Goal: Find specific page/section: Find specific page/section

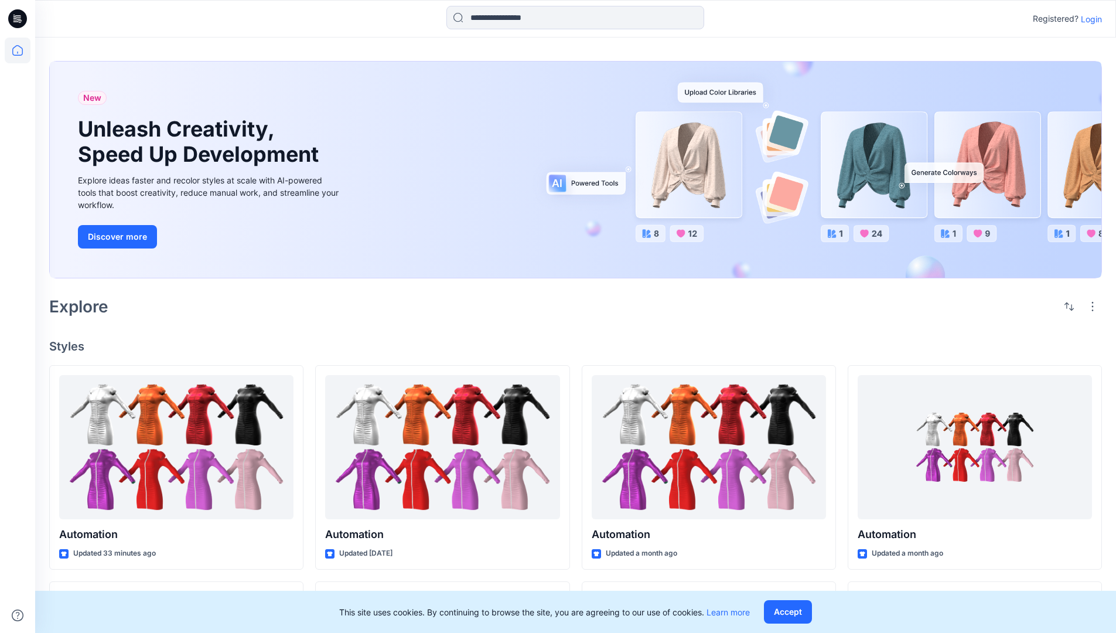
click at [1088, 19] on p "Login" at bounding box center [1091, 19] width 21 height 12
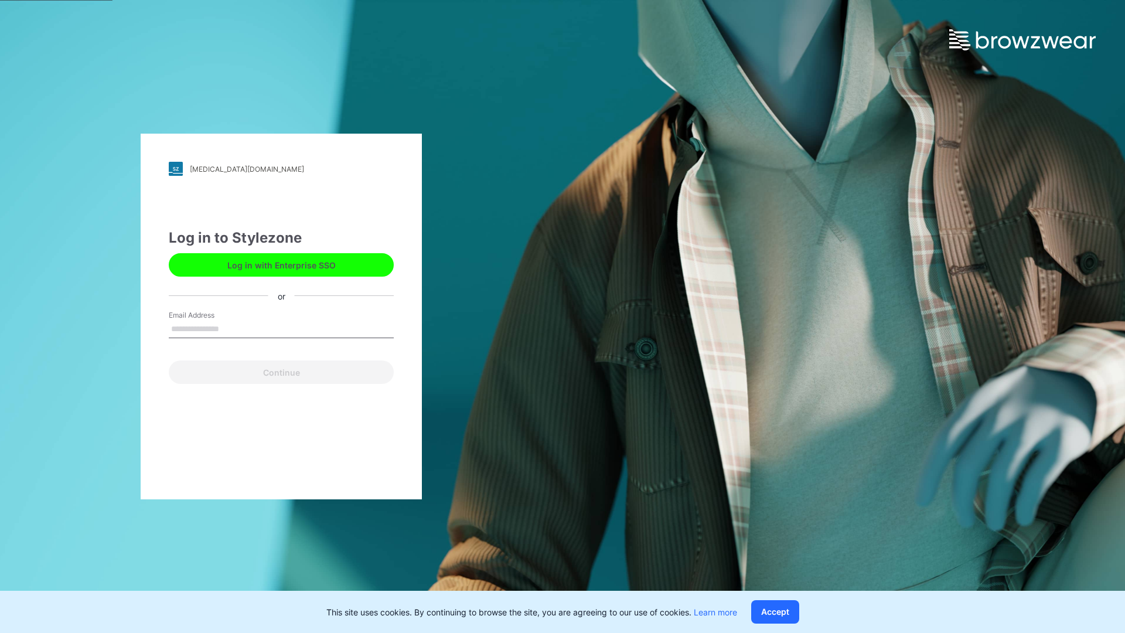
click at [231, 328] on input "Email Address" at bounding box center [281, 329] width 225 height 18
type input "**********"
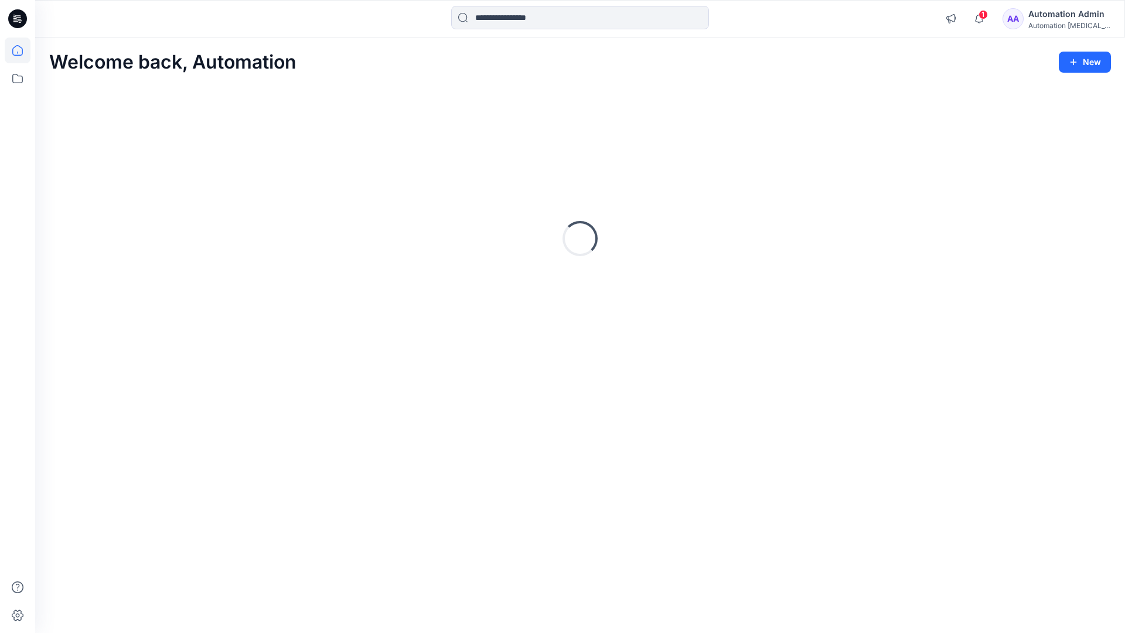
click at [22, 50] on icon at bounding box center [17, 50] width 11 height 11
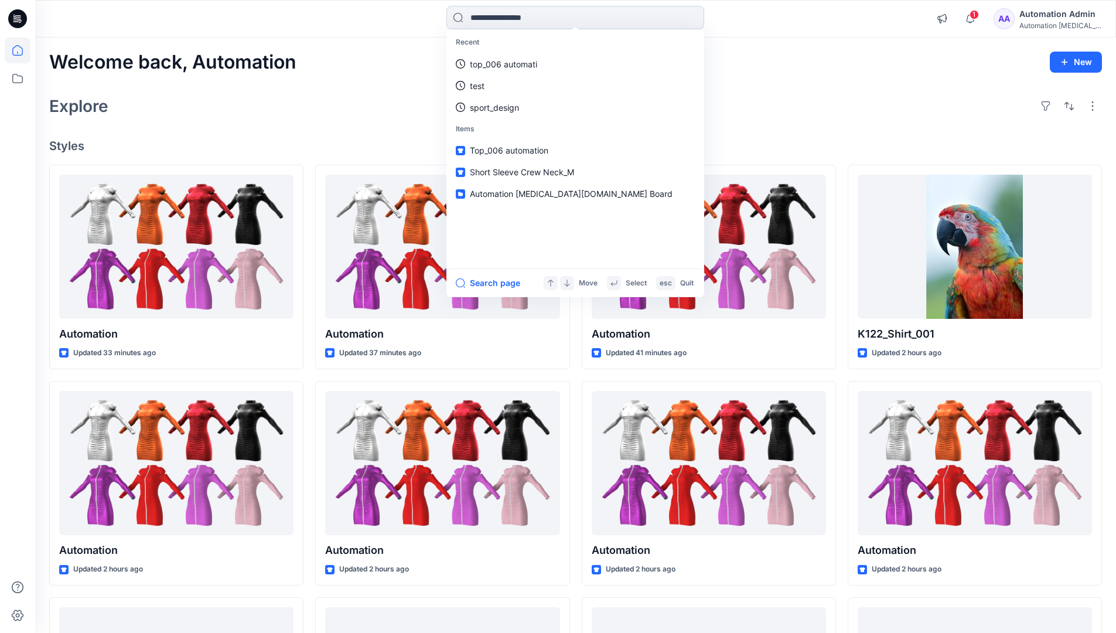
click at [508, 17] on input at bounding box center [575, 17] width 258 height 23
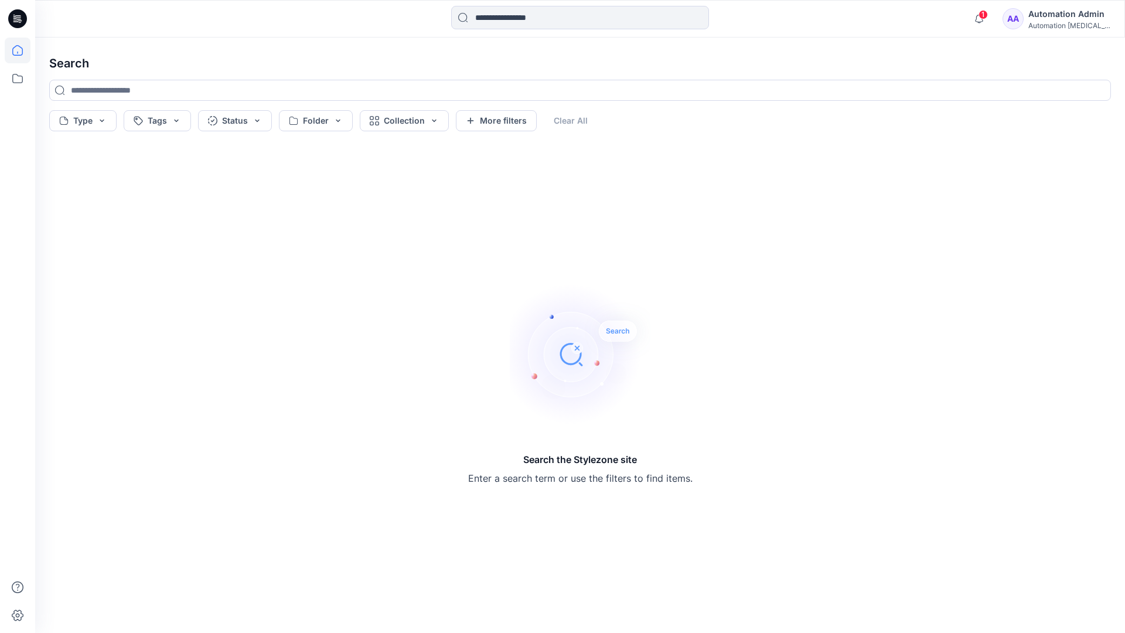
click at [12, 54] on icon at bounding box center [17, 50] width 11 height 11
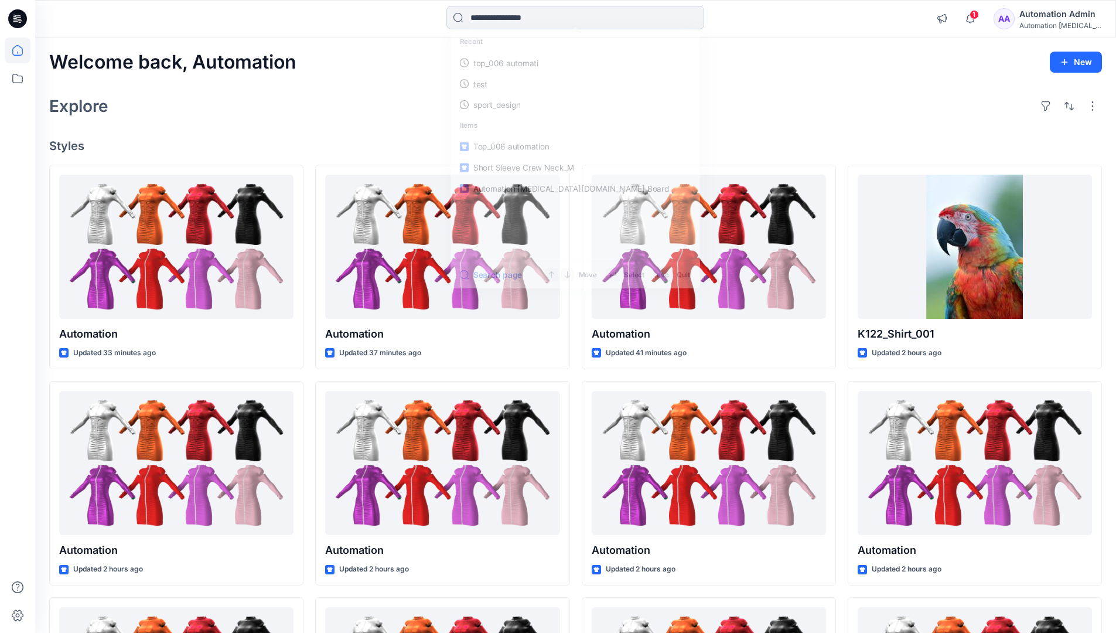
click at [490, 23] on input at bounding box center [575, 17] width 258 height 23
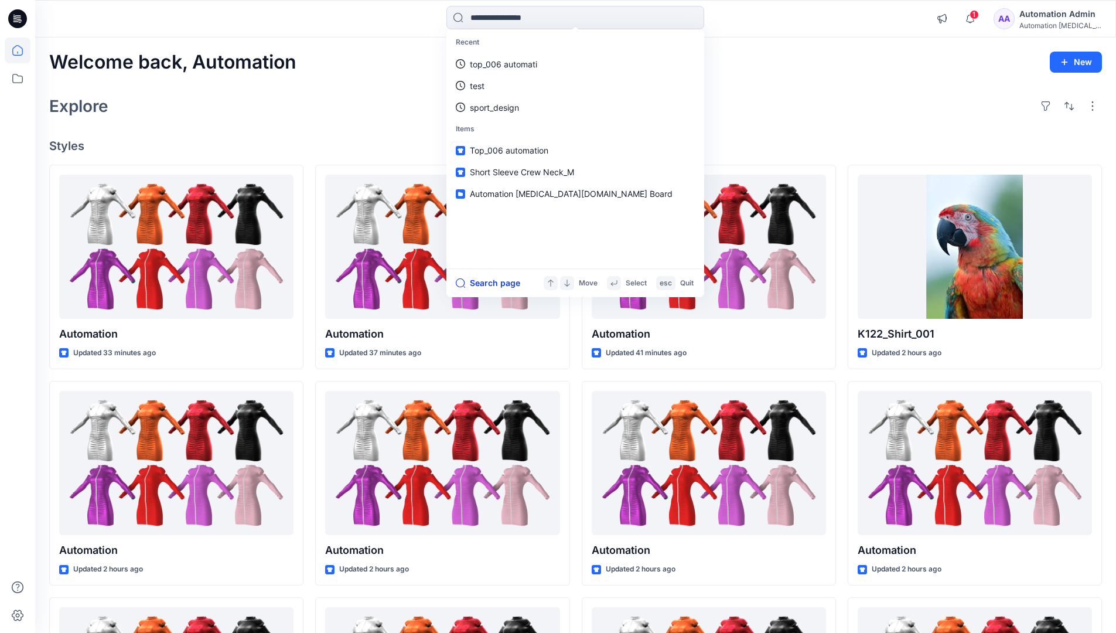
click at [502, 282] on button "Search page" at bounding box center [488, 283] width 64 height 14
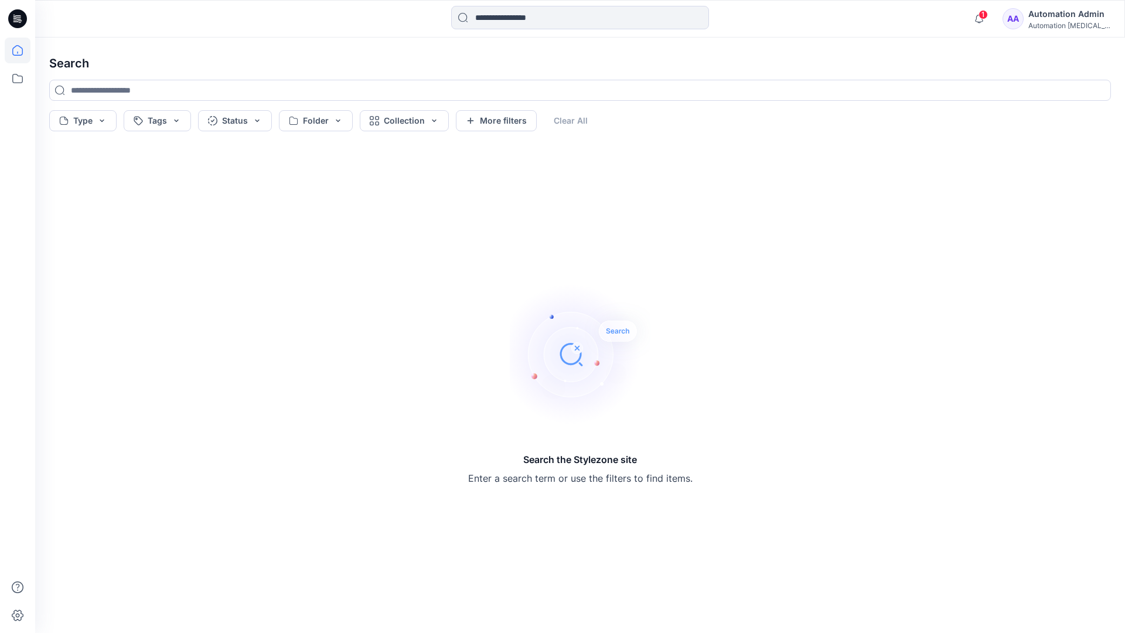
click at [21, 47] on icon at bounding box center [18, 50] width 26 height 26
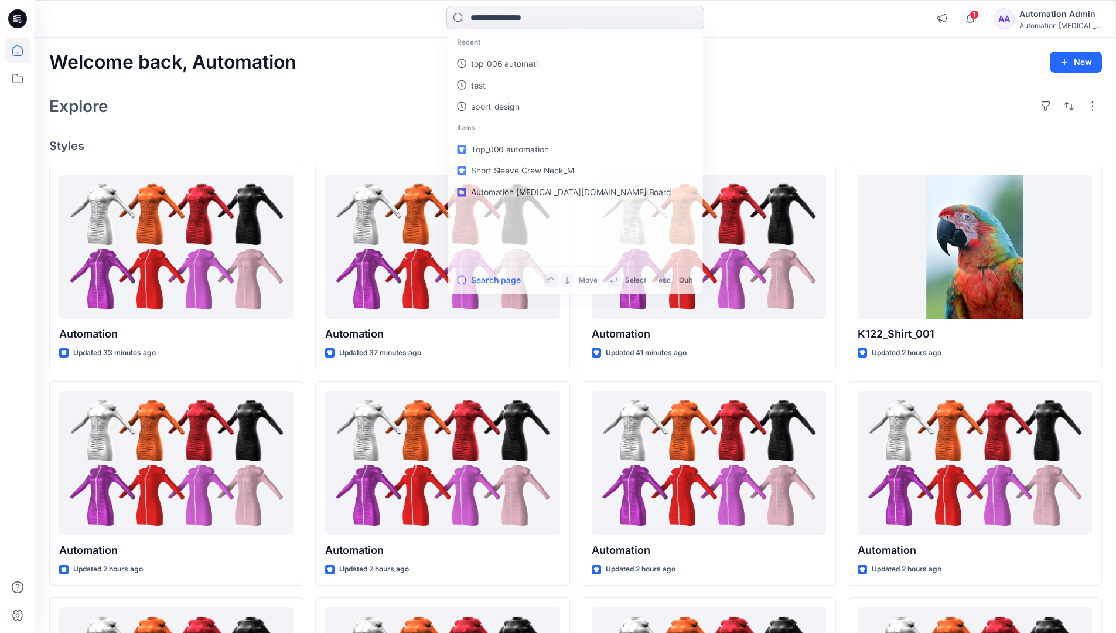
click at [504, 18] on input at bounding box center [575, 17] width 258 height 23
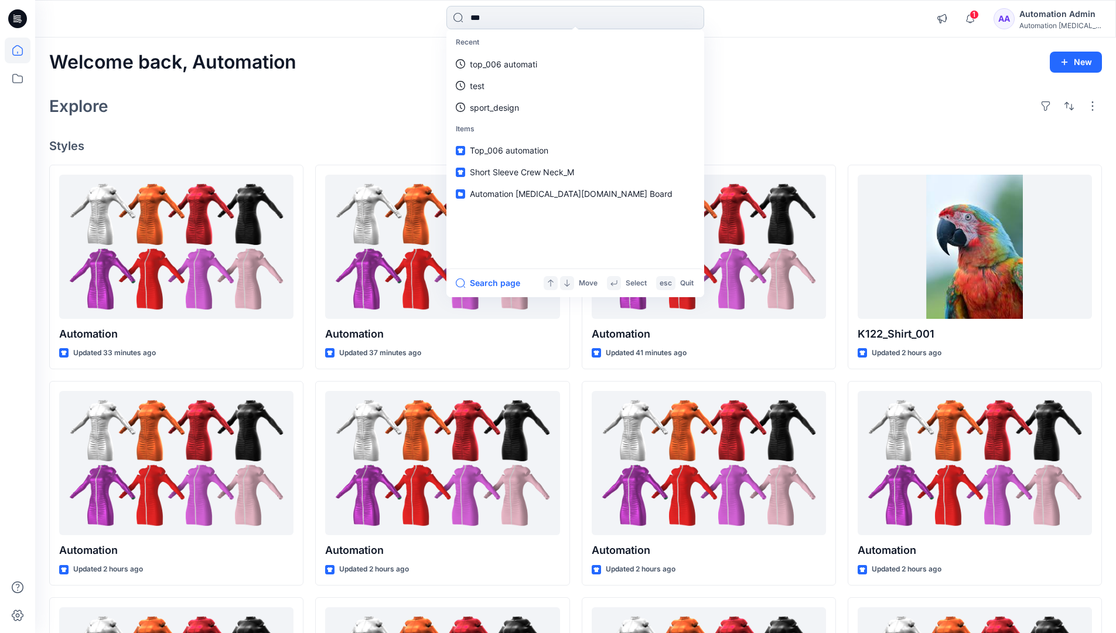
type input "****"
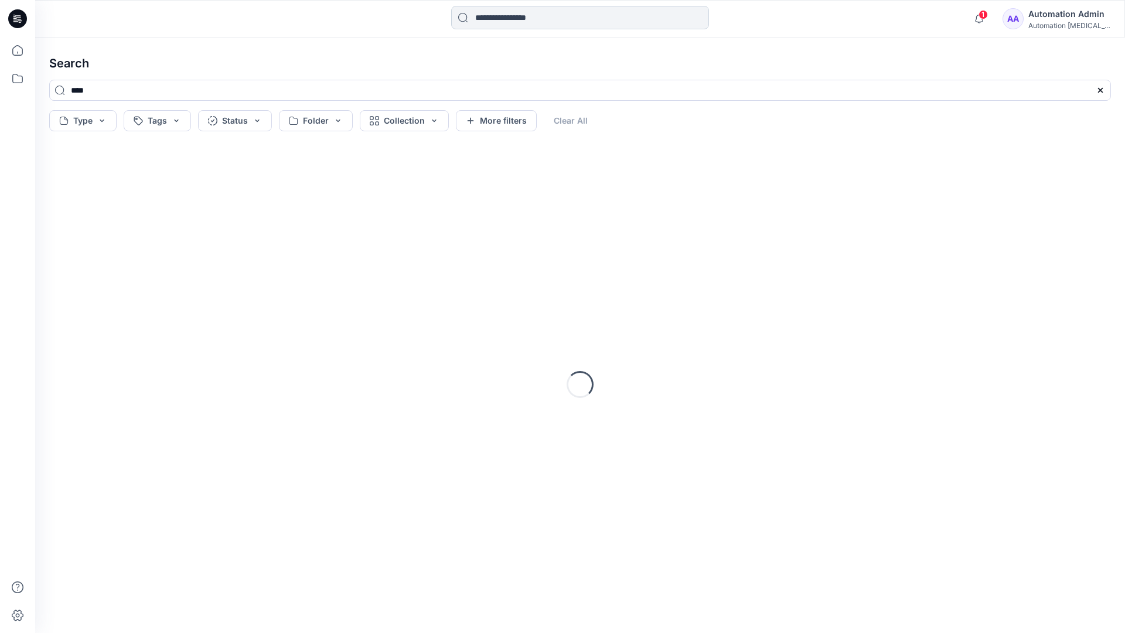
click at [508, 21] on input at bounding box center [580, 17] width 258 height 23
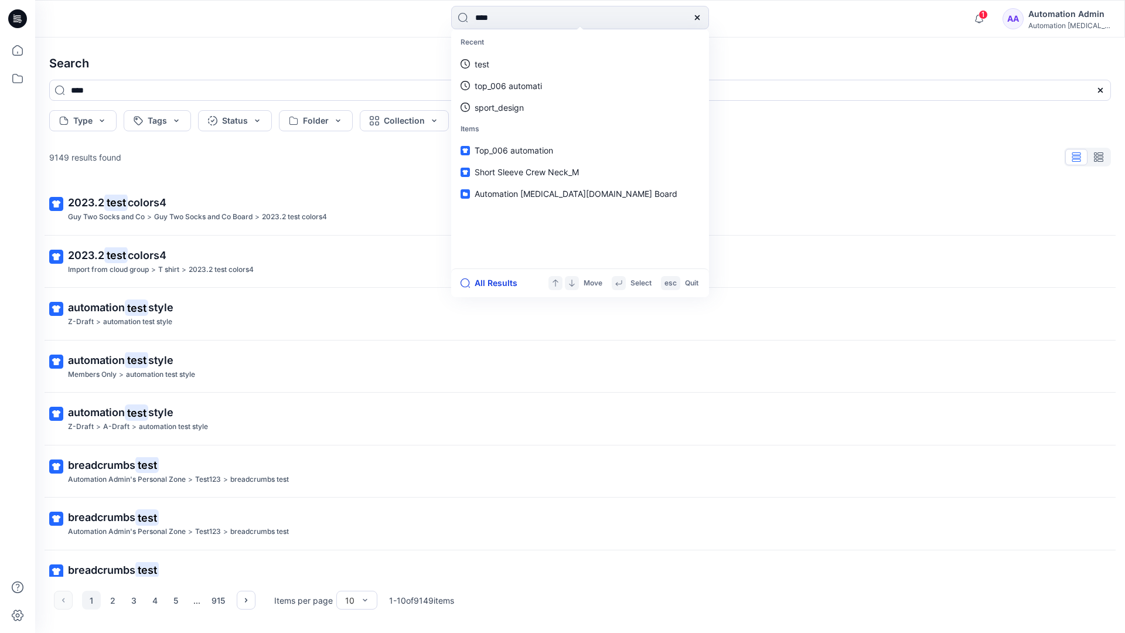
type input "****"
click at [483, 283] on button "All Results" at bounding box center [492, 283] width 64 height 14
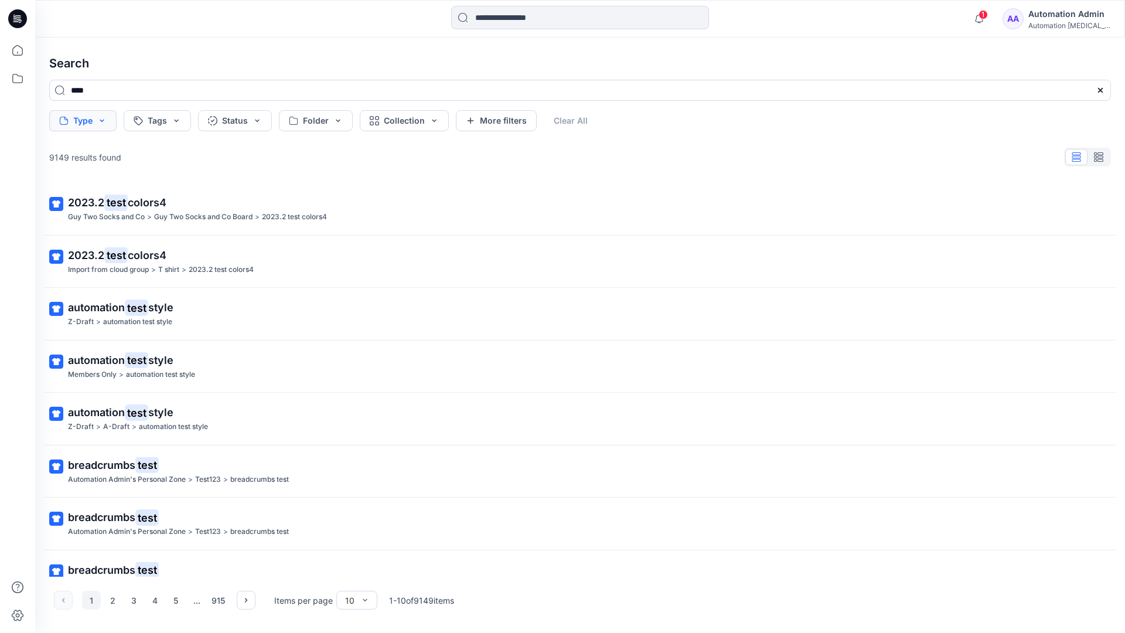
click at [100, 125] on button "Type" at bounding box center [82, 120] width 67 height 21
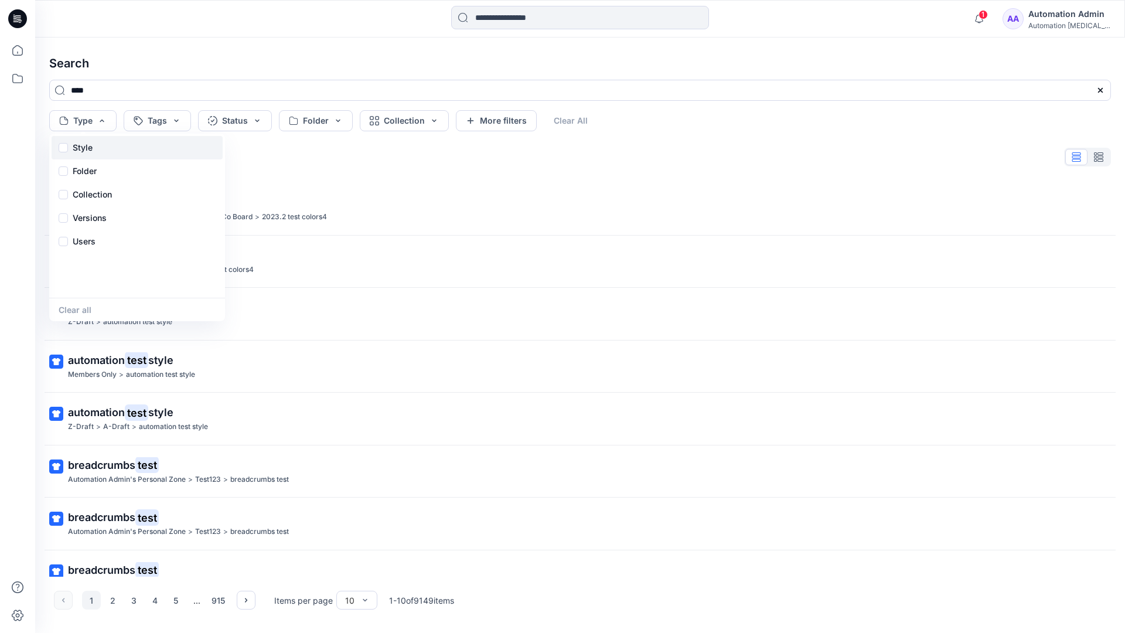
click at [97, 145] on div "Style" at bounding box center [137, 147] width 171 height 23
click at [84, 174] on p "Folder" at bounding box center [85, 171] width 24 height 14
click at [95, 190] on p "Collection" at bounding box center [92, 194] width 39 height 14
click at [95, 214] on p "Versions" at bounding box center [90, 218] width 34 height 14
click at [87, 238] on p "Users" at bounding box center [84, 241] width 23 height 14
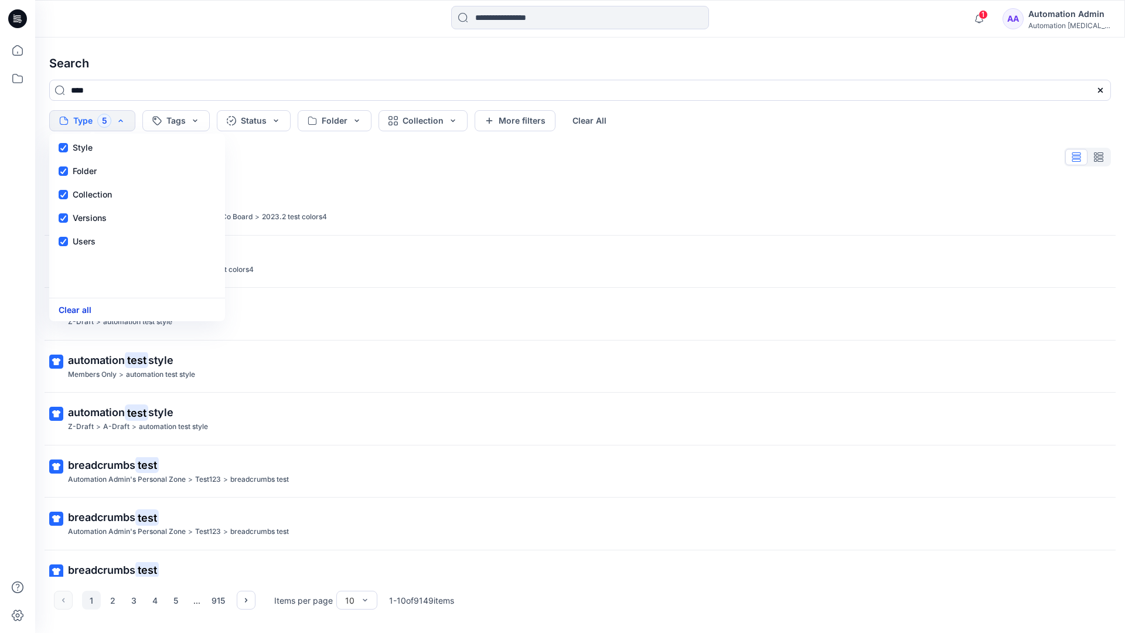
click at [80, 312] on button "Clear all" at bounding box center [75, 309] width 33 height 13
click at [163, 117] on button "Tags" at bounding box center [157, 120] width 67 height 21
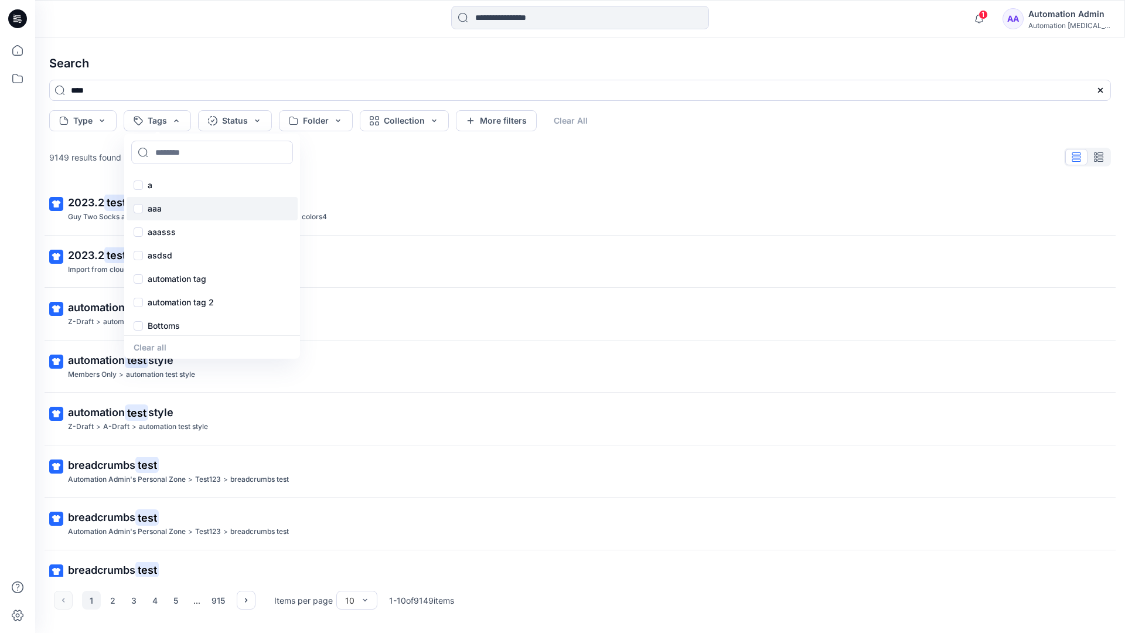
click at [153, 203] on p "aaa" at bounding box center [155, 208] width 14 height 14
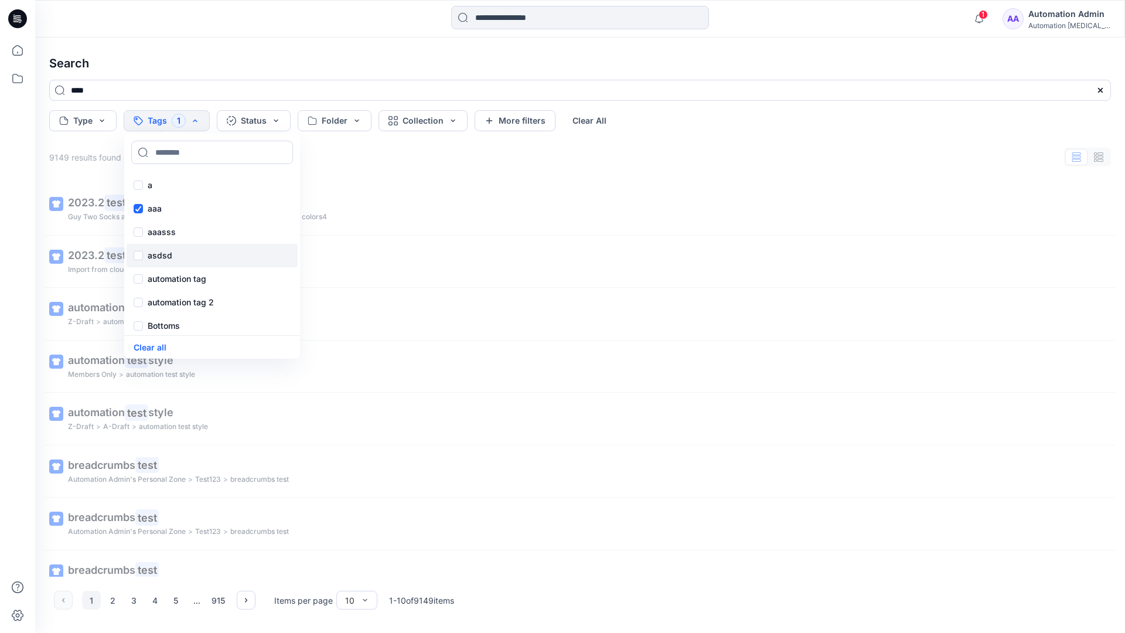
click at [152, 254] on p "asdsd" at bounding box center [160, 255] width 25 height 14
click at [153, 277] on p "automation tag" at bounding box center [177, 279] width 59 height 14
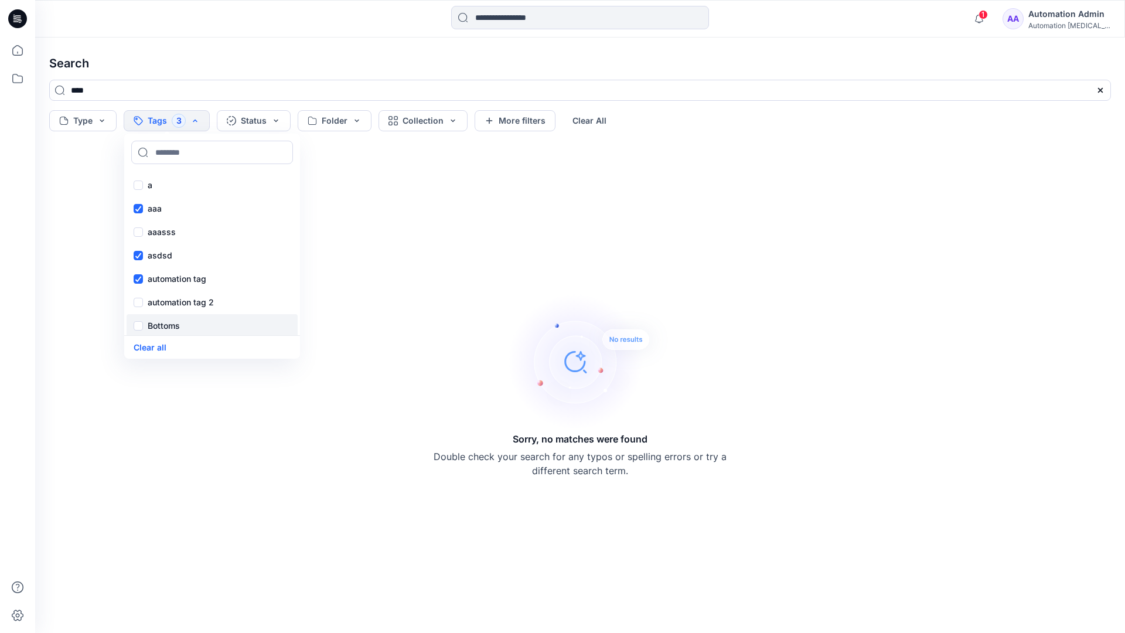
click at [160, 326] on p "Bottoms" at bounding box center [164, 326] width 32 height 14
click at [174, 337] on div "Core" at bounding box center [212, 348] width 171 height 23
click at [172, 274] on div "f" at bounding box center [212, 276] width 171 height 23
click at [176, 297] on p "fhvsjkdlhg" at bounding box center [169, 300] width 42 height 14
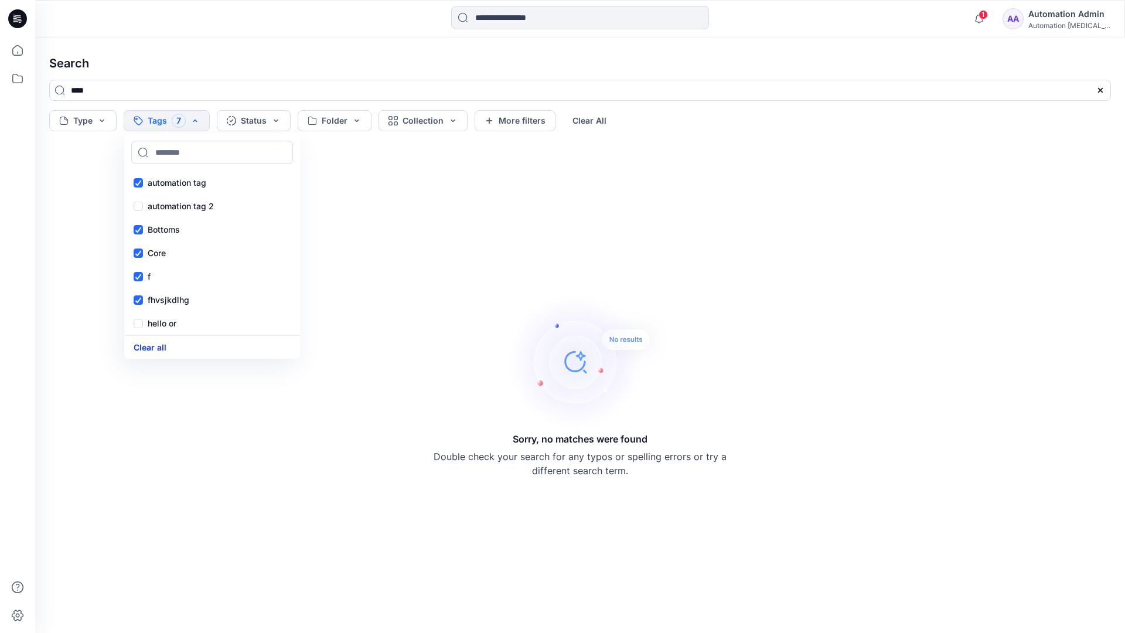
click at [157, 344] on button "Clear all" at bounding box center [150, 346] width 33 height 13
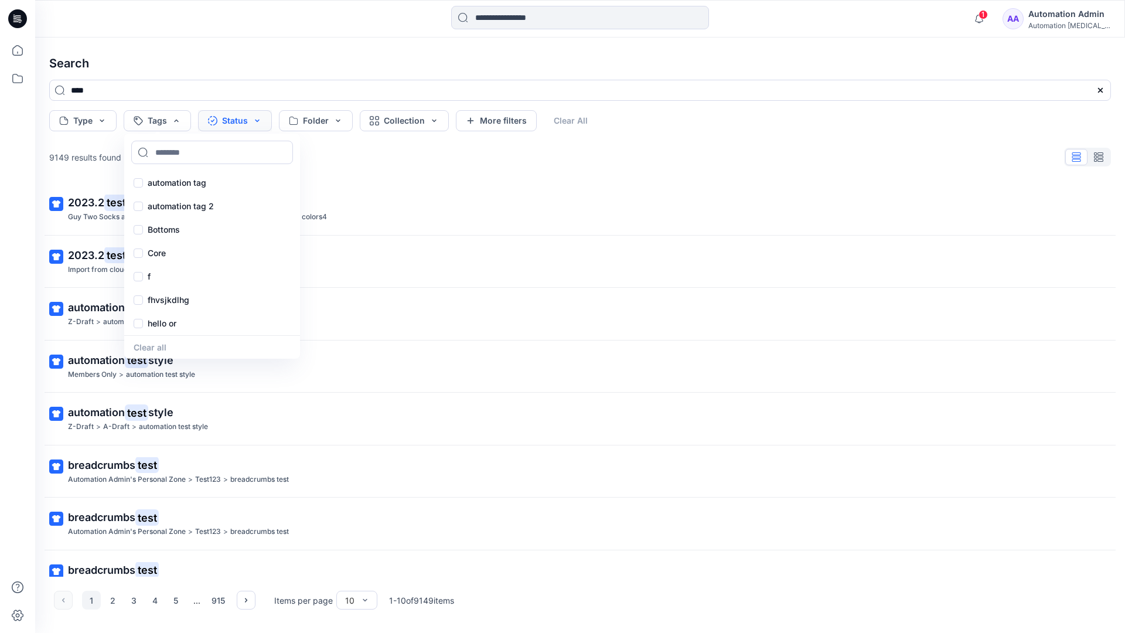
click at [240, 122] on button "Status" at bounding box center [235, 120] width 74 height 21
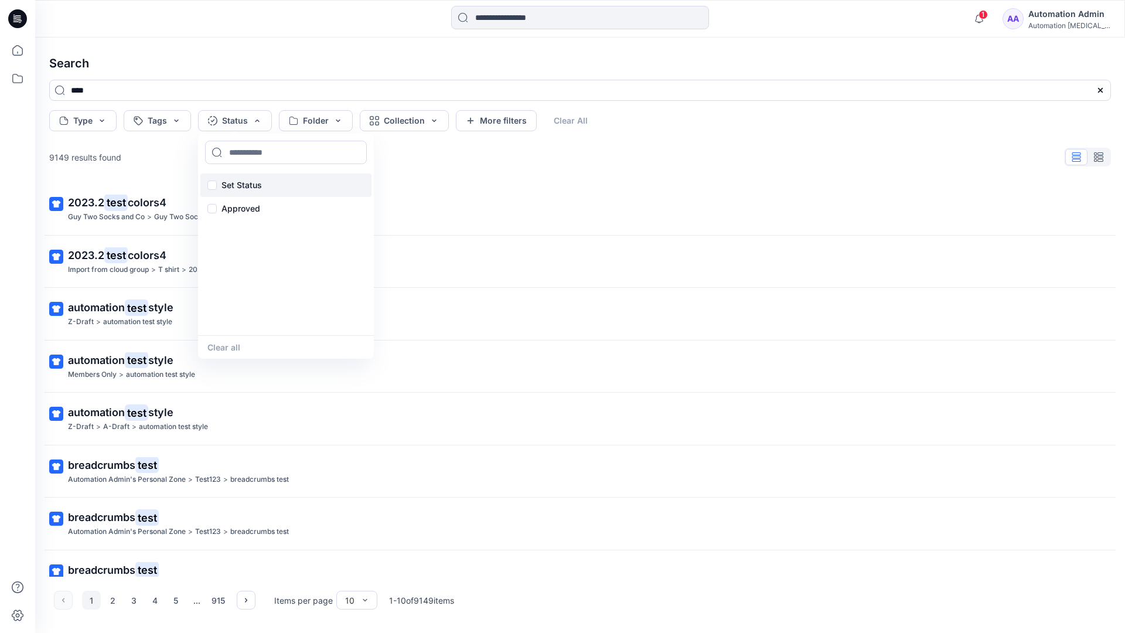
click at [259, 178] on p "Set Status" at bounding box center [241, 185] width 40 height 14
click at [220, 349] on button "Clear all" at bounding box center [223, 346] width 33 height 13
click at [336, 128] on button "Folder" at bounding box center [316, 120] width 74 height 21
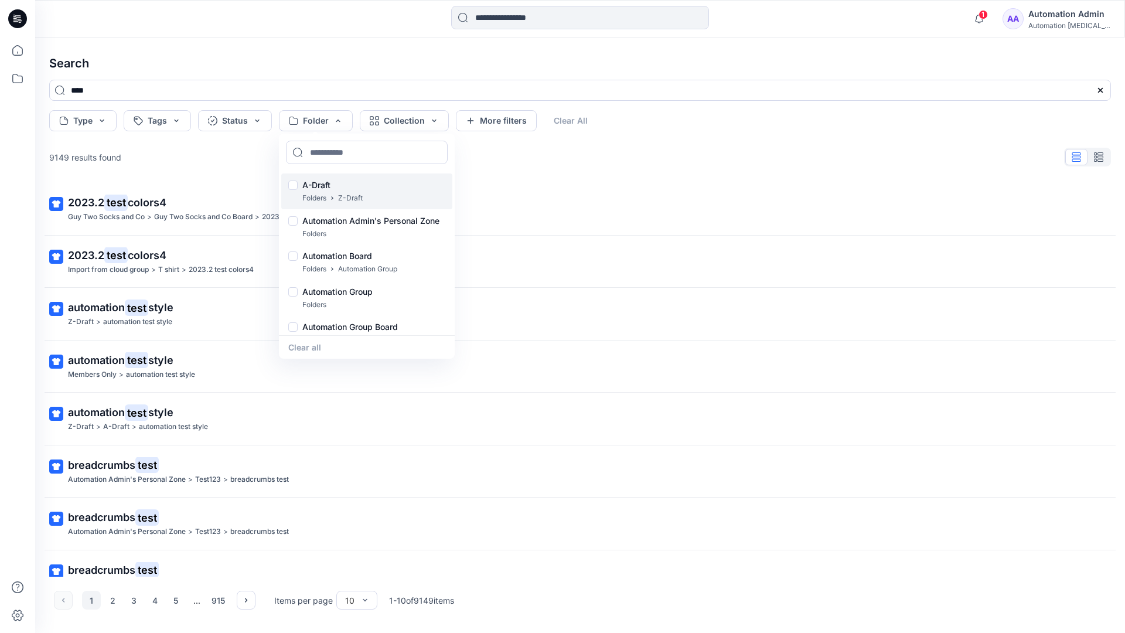
click at [320, 180] on p "A-Draft" at bounding box center [332, 185] width 60 height 14
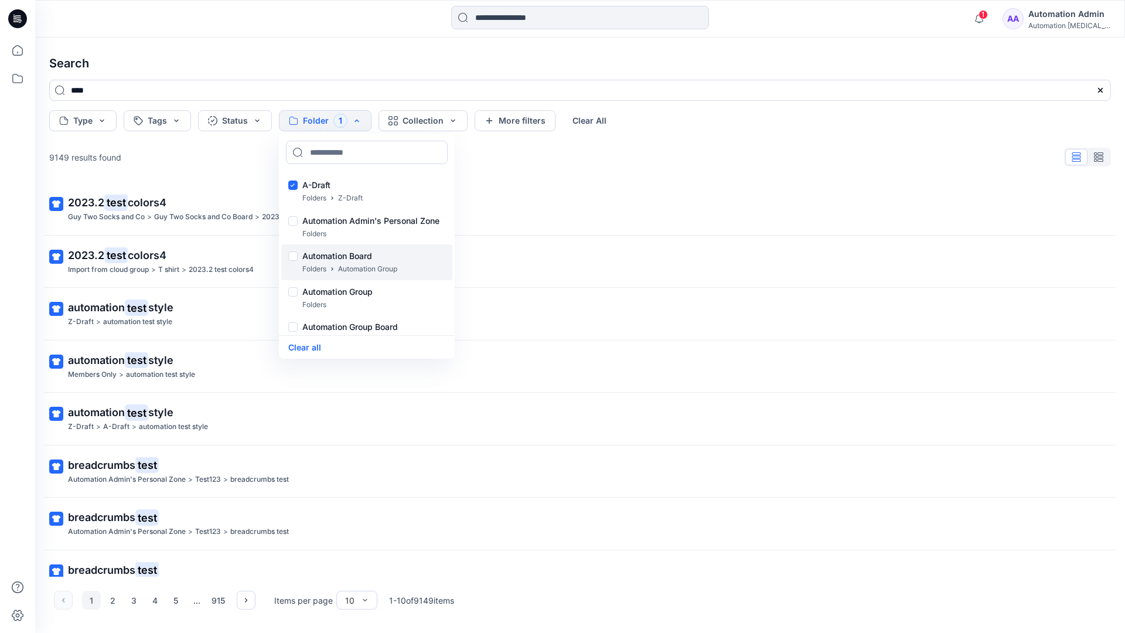
click at [315, 263] on p "Folders" at bounding box center [314, 269] width 24 height 12
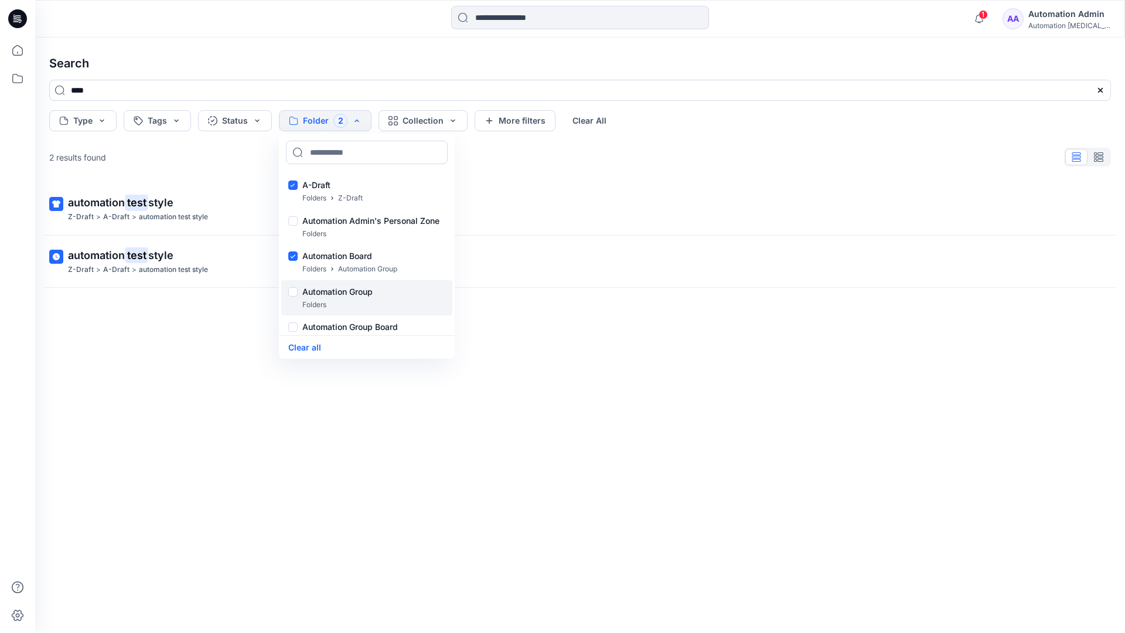
click at [310, 299] on p "Folders" at bounding box center [314, 305] width 24 height 12
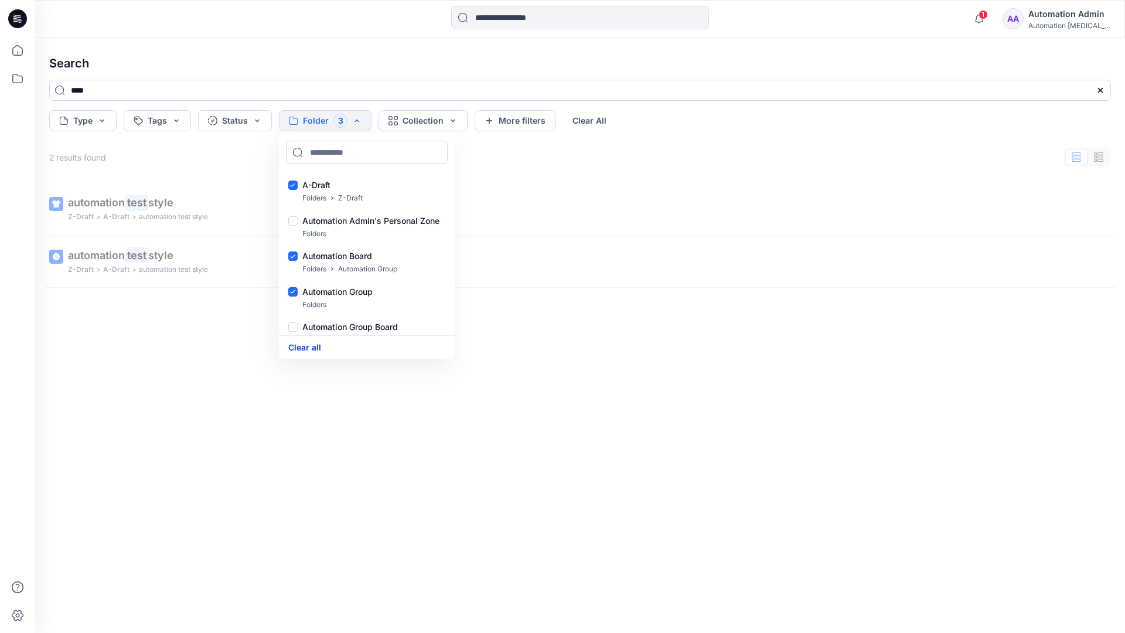
click at [313, 346] on button "Clear all" at bounding box center [304, 346] width 33 height 13
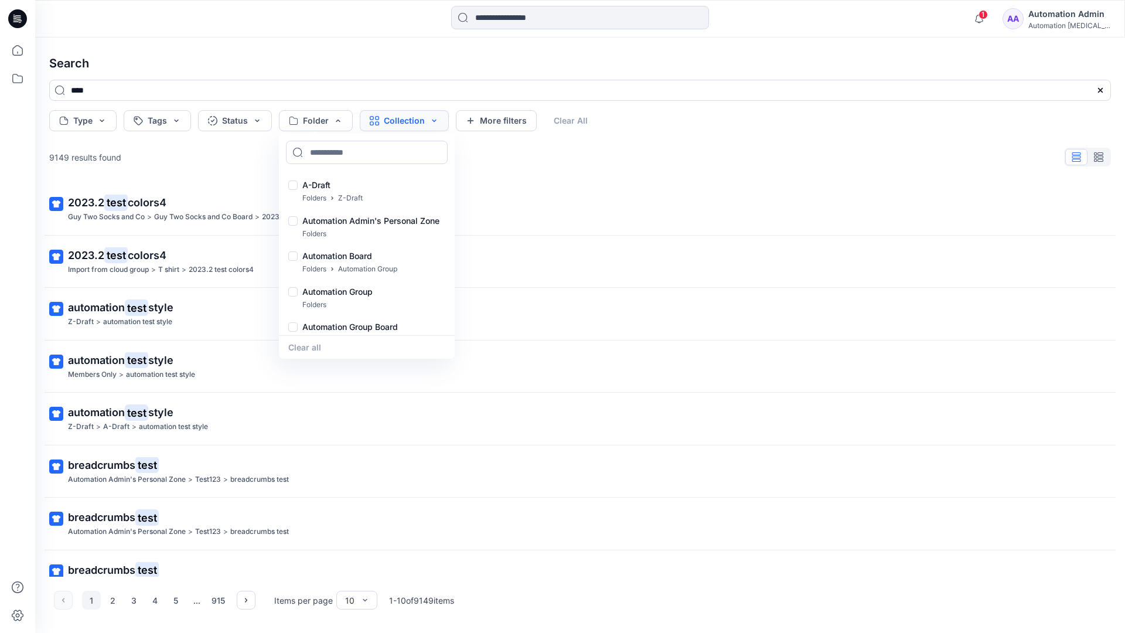
click at [419, 124] on button "Collection" at bounding box center [404, 120] width 89 height 21
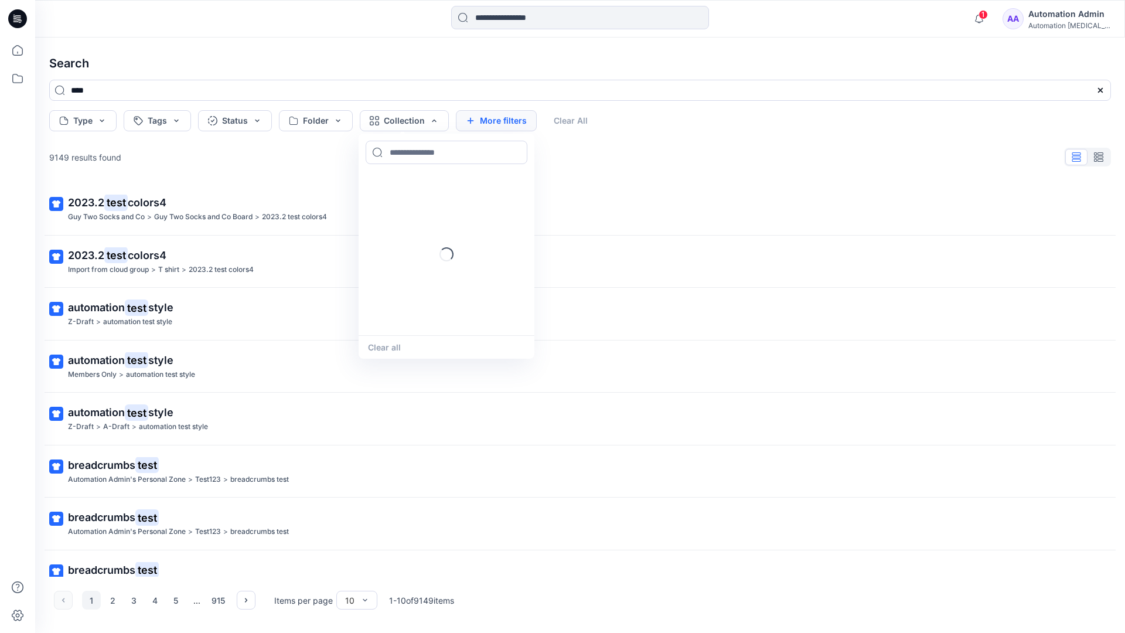
click at [493, 118] on button "More filters" at bounding box center [496, 120] width 81 height 21
click at [528, 121] on button "Created by" at bounding box center [502, 120] width 92 height 21
click at [515, 152] on input at bounding box center [542, 152] width 162 height 23
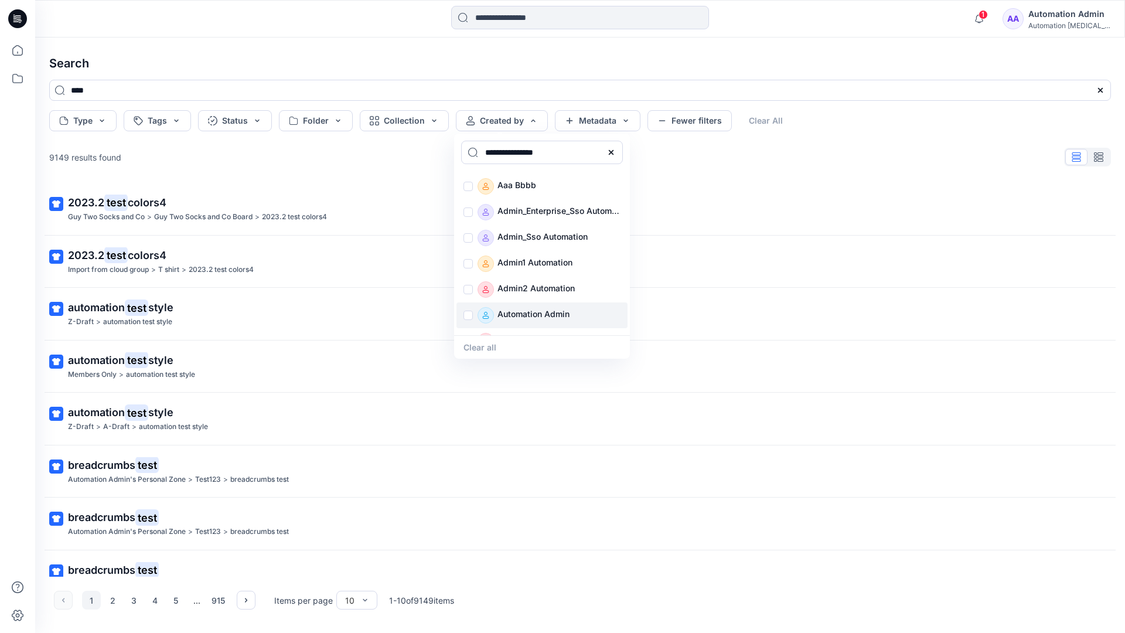
type input "**********"
click at [526, 307] on p "Automation Admin" at bounding box center [533, 315] width 72 height 16
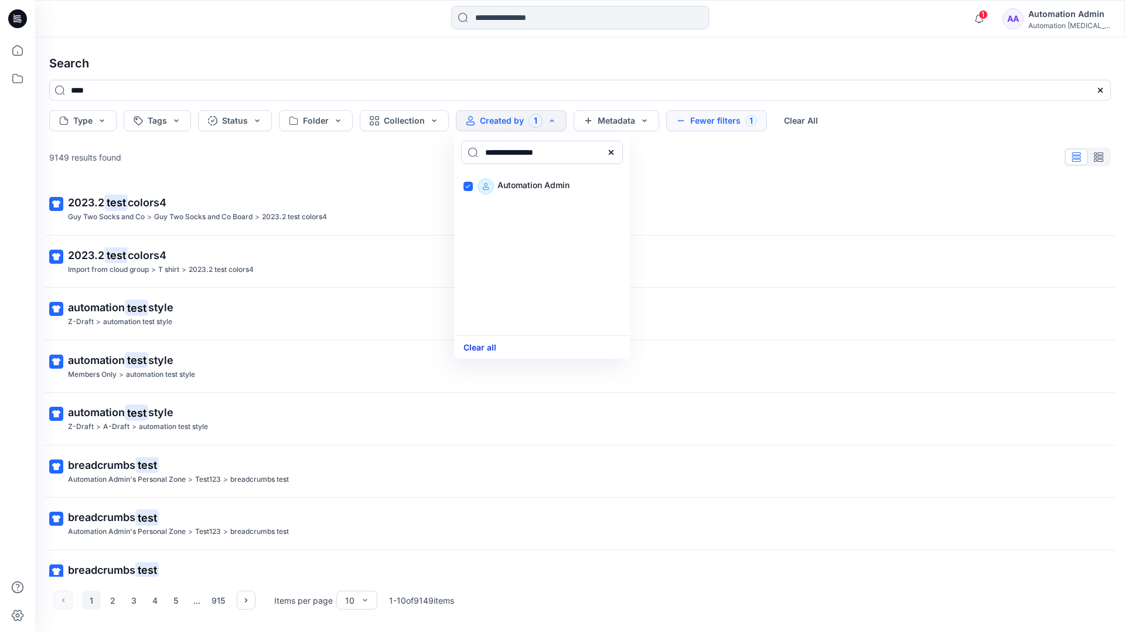
click at [486, 344] on button "Clear all" at bounding box center [479, 346] width 33 height 13
click at [597, 123] on button "Metadata" at bounding box center [598, 120] width 86 height 21
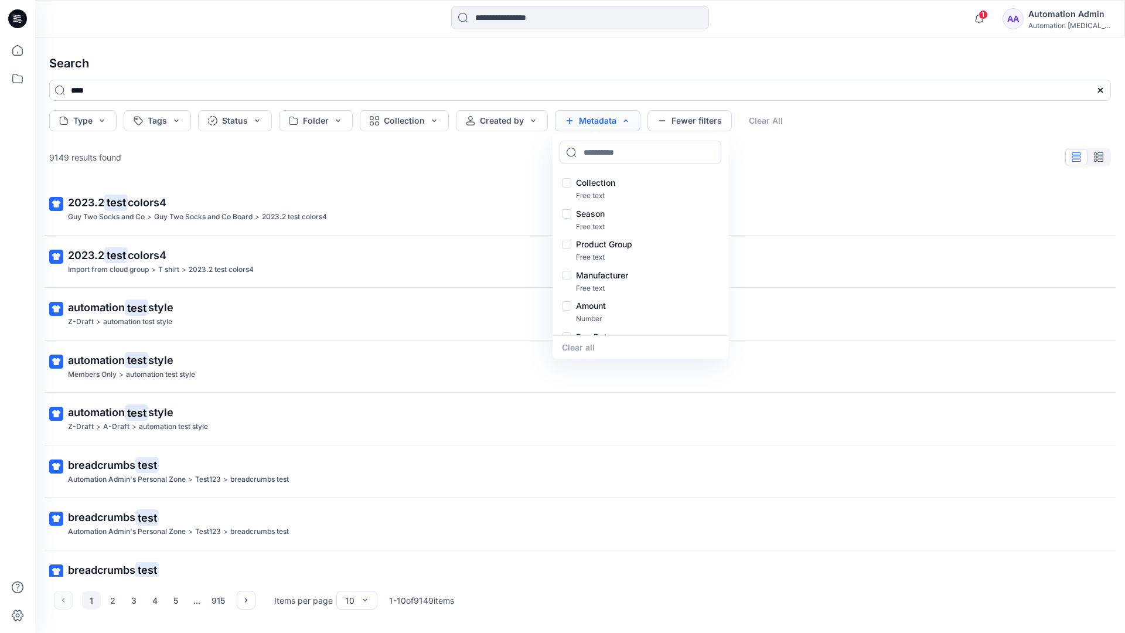
click at [601, 125] on button "Metadata" at bounding box center [598, 120] width 86 height 21
click at [686, 124] on button "Fewer filters" at bounding box center [689, 120] width 84 height 21
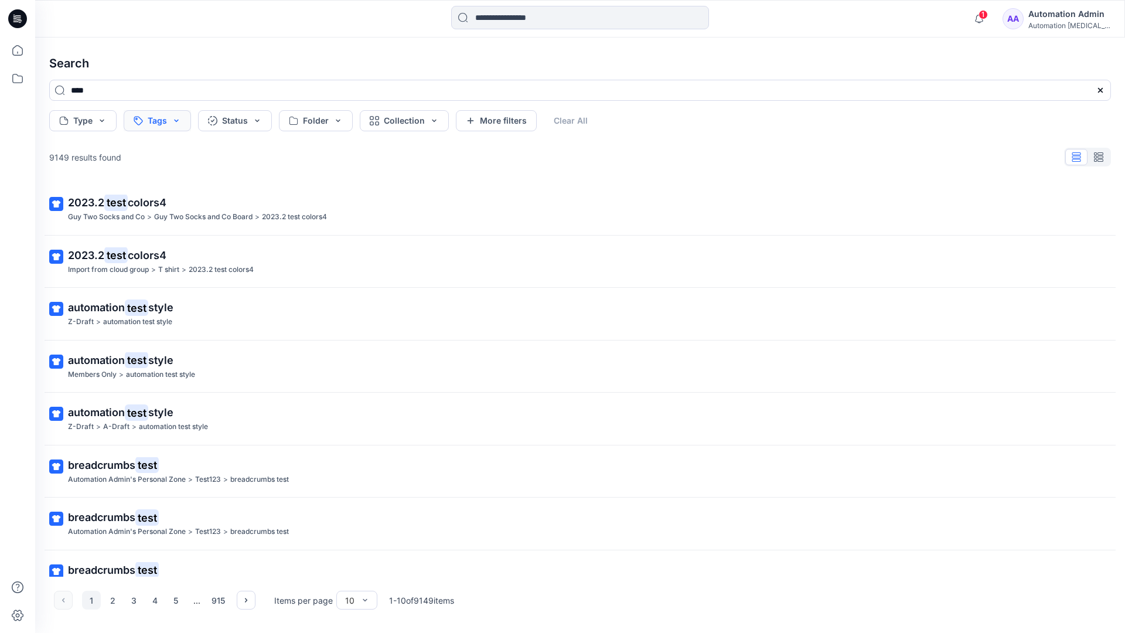
click at [159, 122] on button "Tags" at bounding box center [157, 120] width 67 height 21
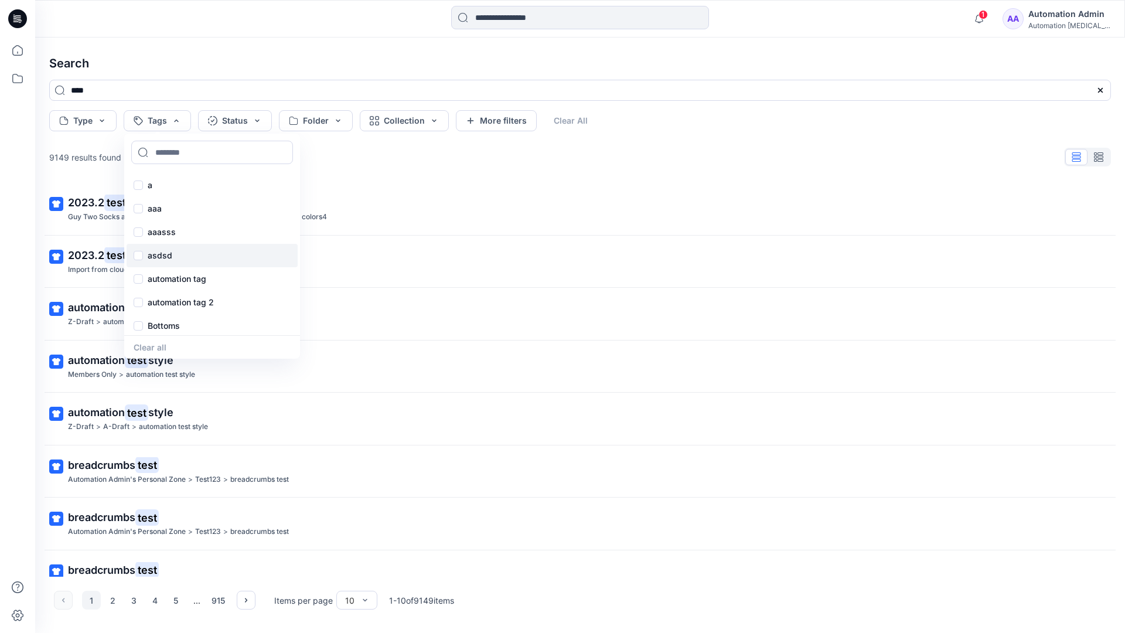
click at [159, 262] on div "asdsd" at bounding box center [212, 255] width 171 height 23
click at [593, 117] on button "Clear All" at bounding box center [589, 120] width 54 height 21
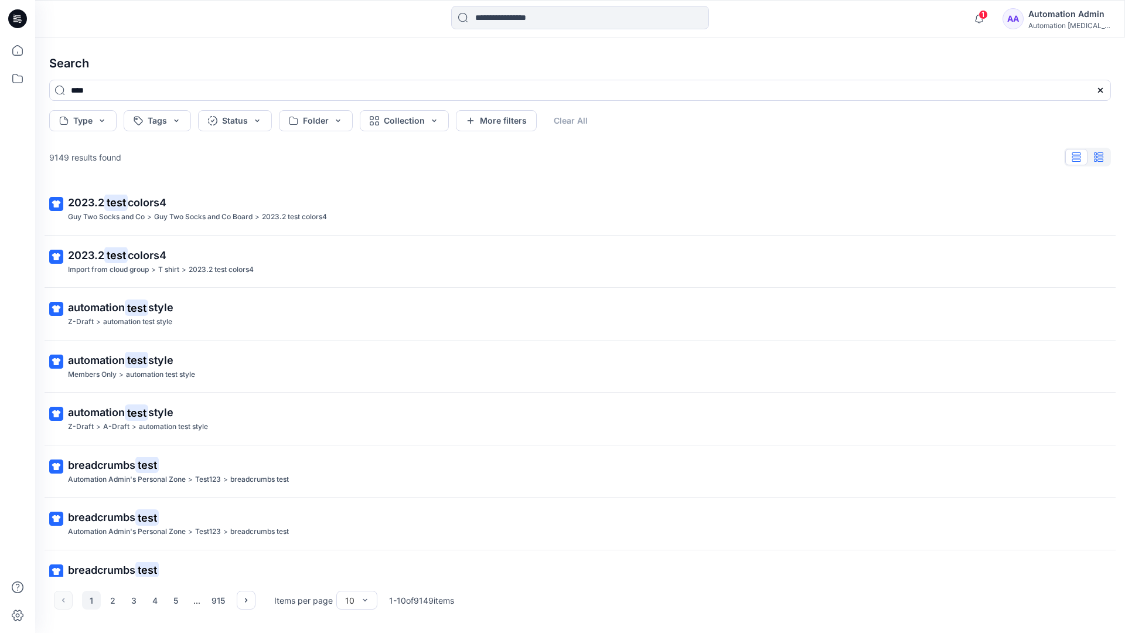
click at [1104, 160] on button "button" at bounding box center [1098, 157] width 22 height 16
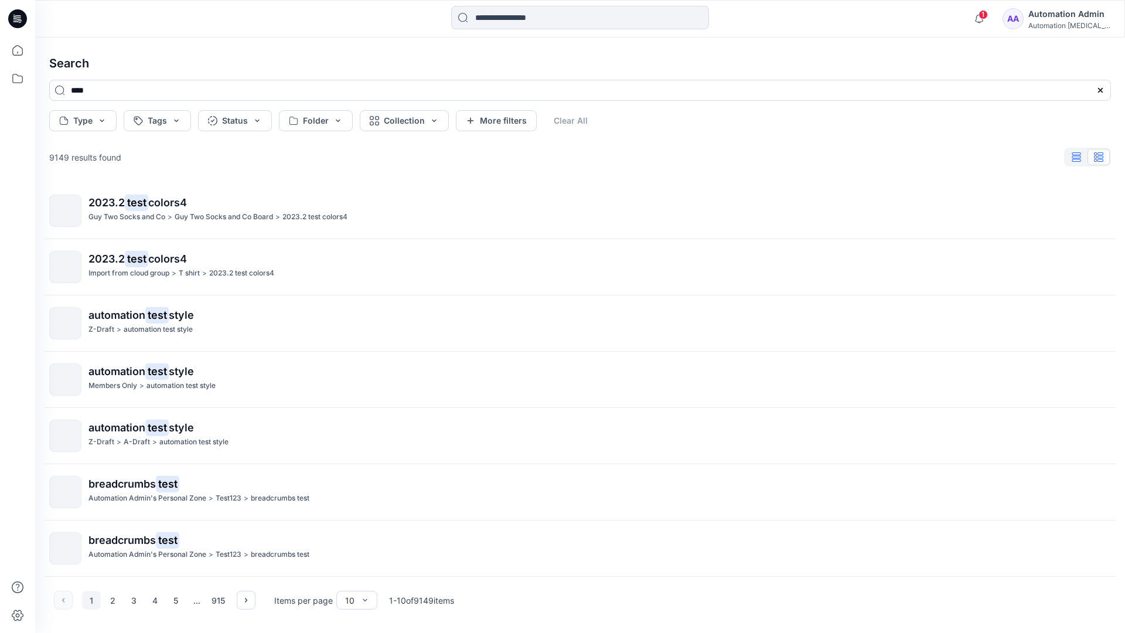
click at [1077, 158] on icon "button" at bounding box center [1076, 156] width 9 height 9
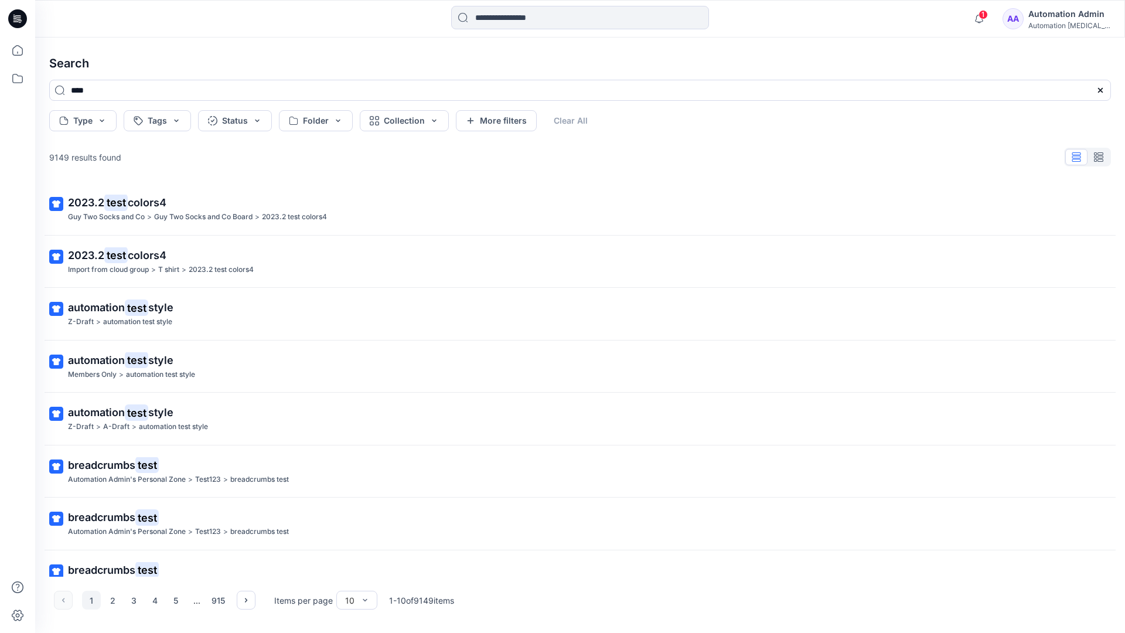
click at [1035, 21] on div "AA Automation Admin Automation [MEDICAL_DATA]..." at bounding box center [1056, 18] width 108 height 23
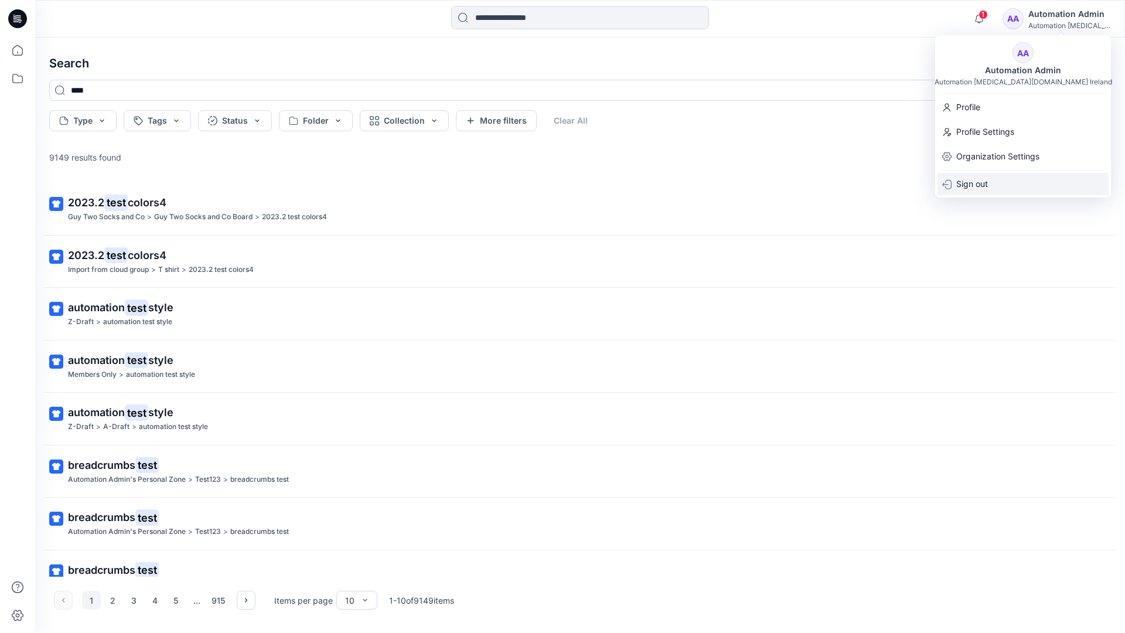
click at [989, 176] on div "Sign out" at bounding box center [1022, 184] width 171 height 22
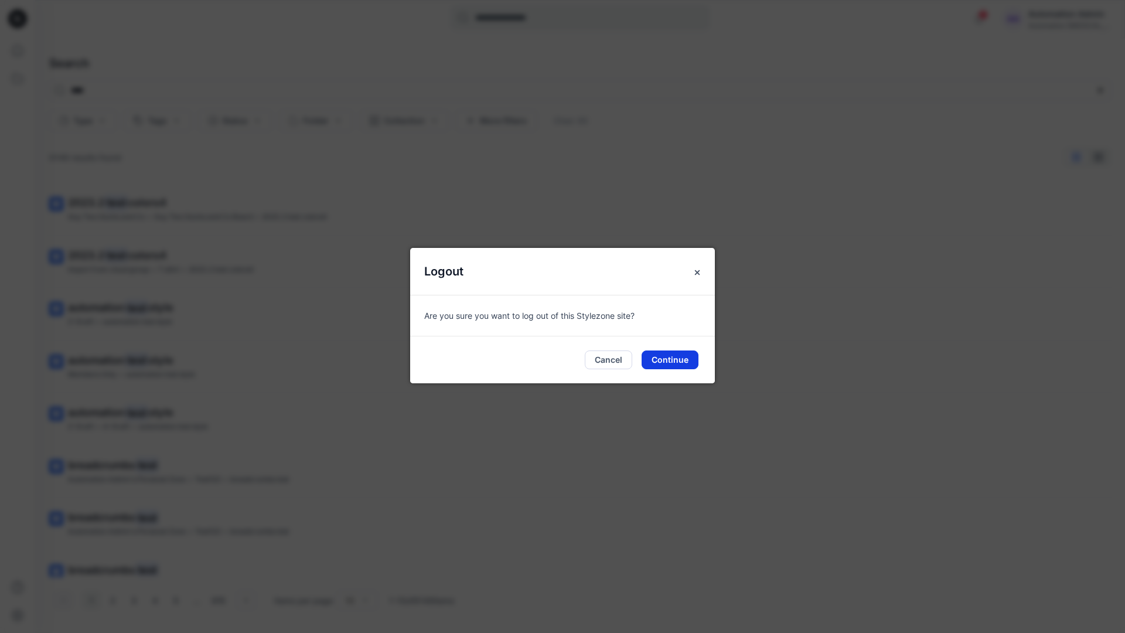
click at [672, 353] on button "Continue" at bounding box center [669, 359] width 57 height 19
